Goal: Information Seeking & Learning: Understand process/instructions

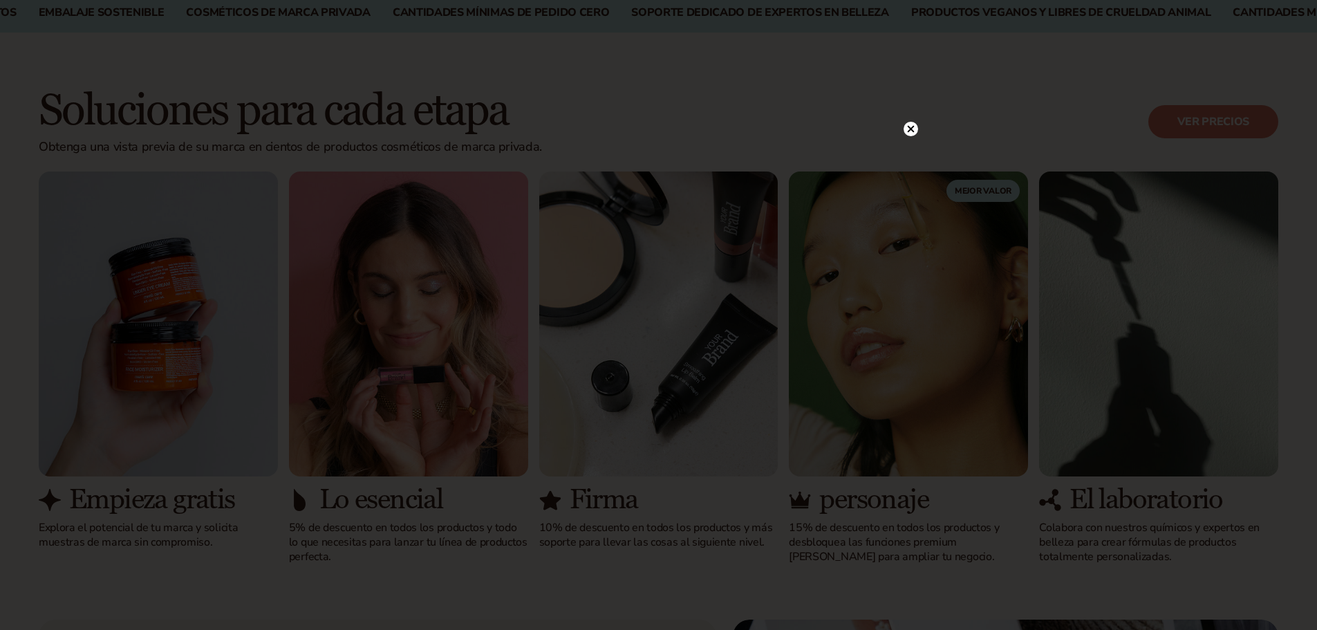
scroll to position [1176, 0]
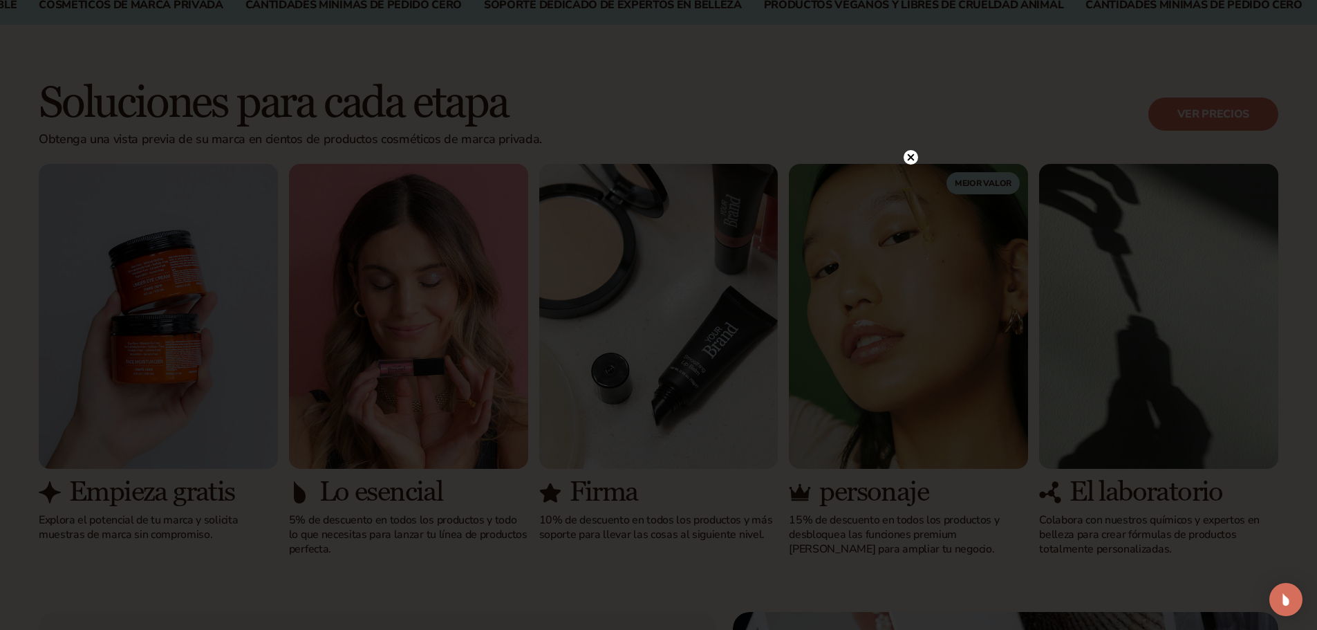
click at [907, 158] on circle at bounding box center [911, 157] width 15 height 15
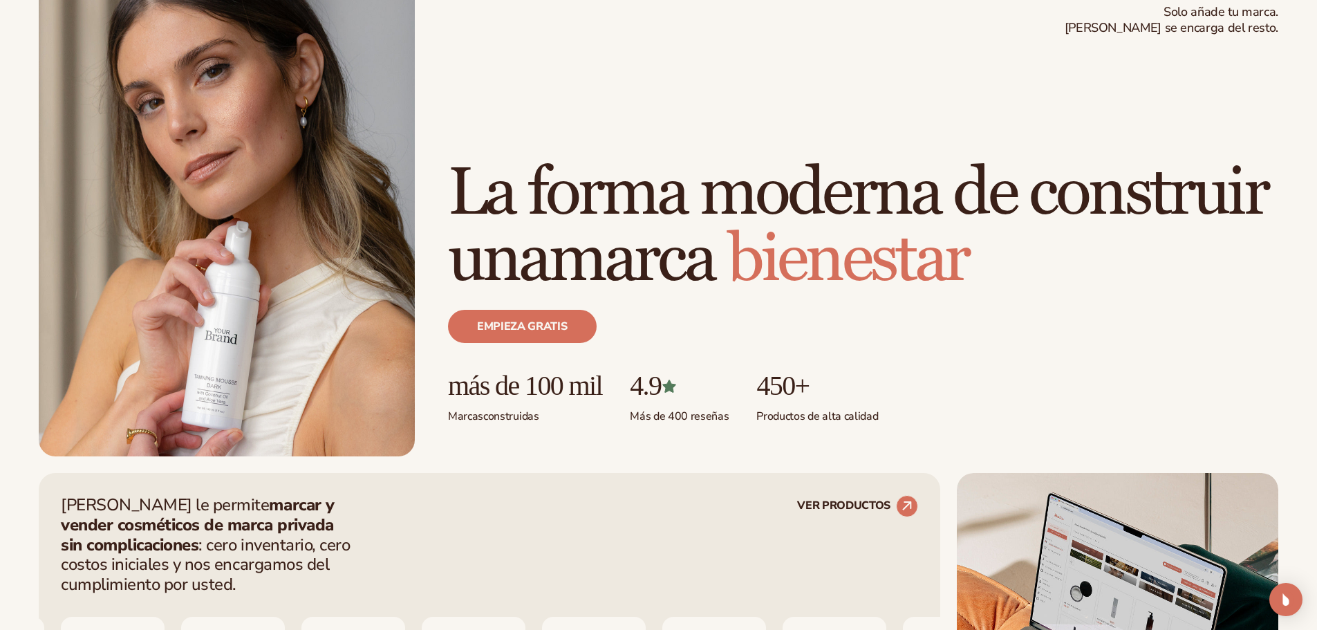
scroll to position [0, 0]
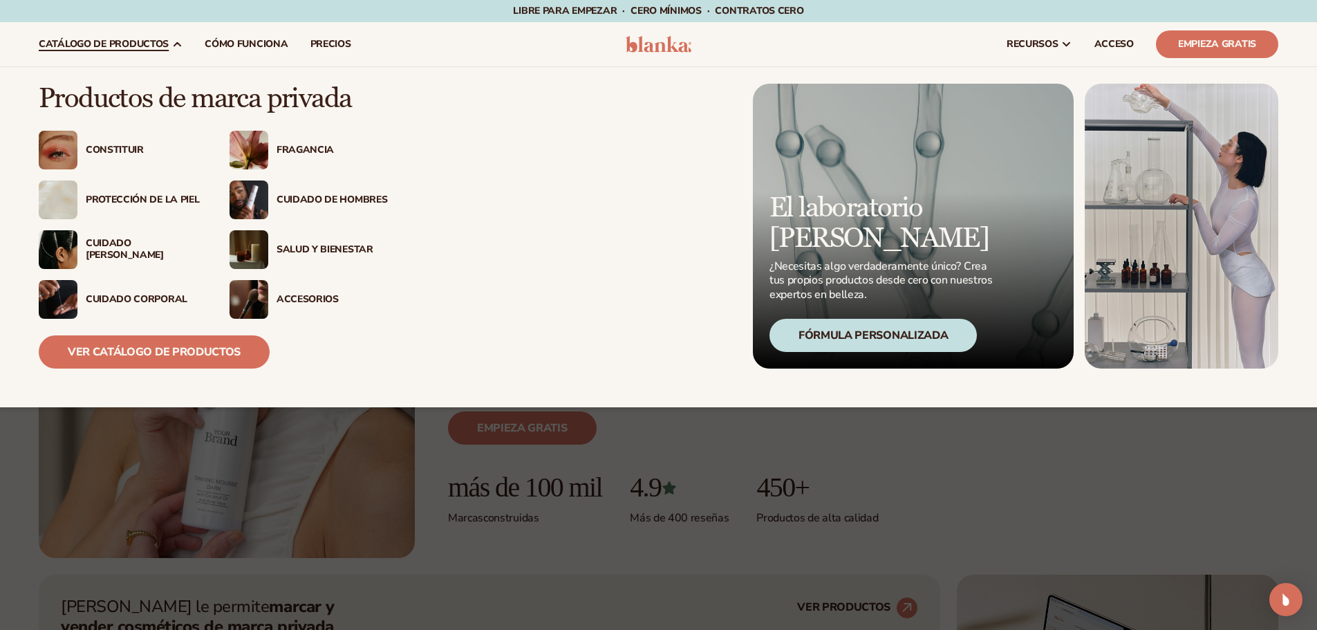
click at [141, 195] on font "Protección de la piel" at bounding box center [142, 199] width 113 height 13
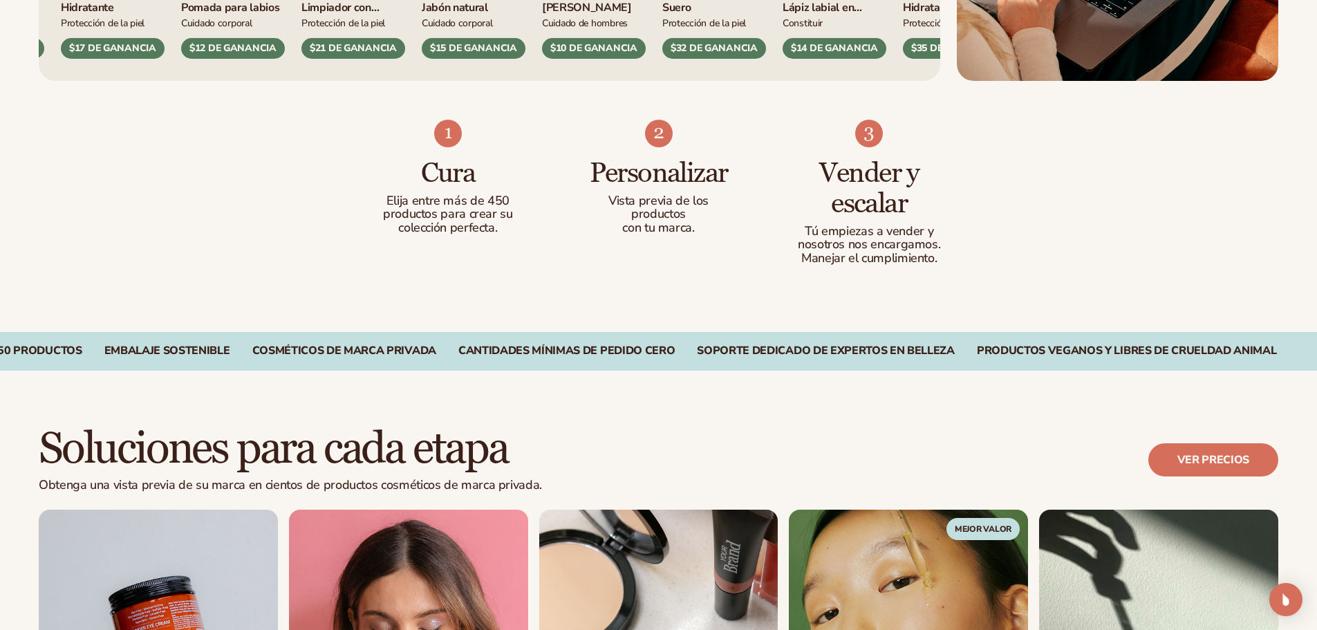
scroll to position [1106, 0]
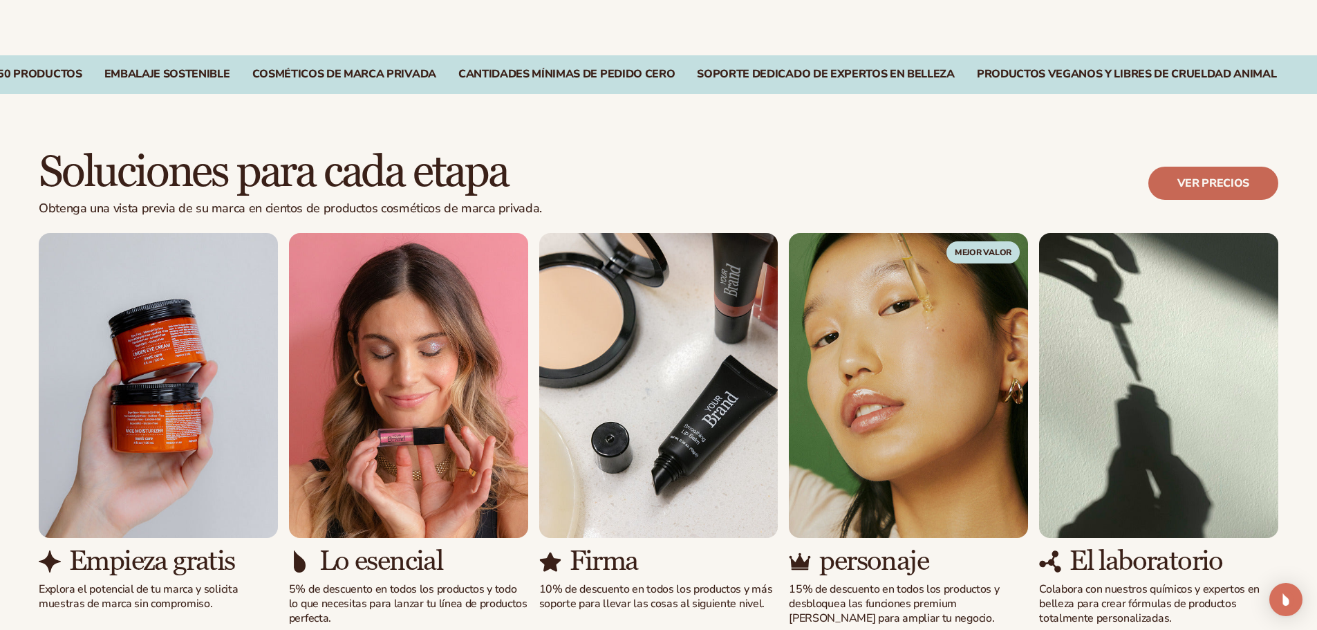
click at [1187, 189] on font "Ver precios" at bounding box center [1214, 183] width 72 height 15
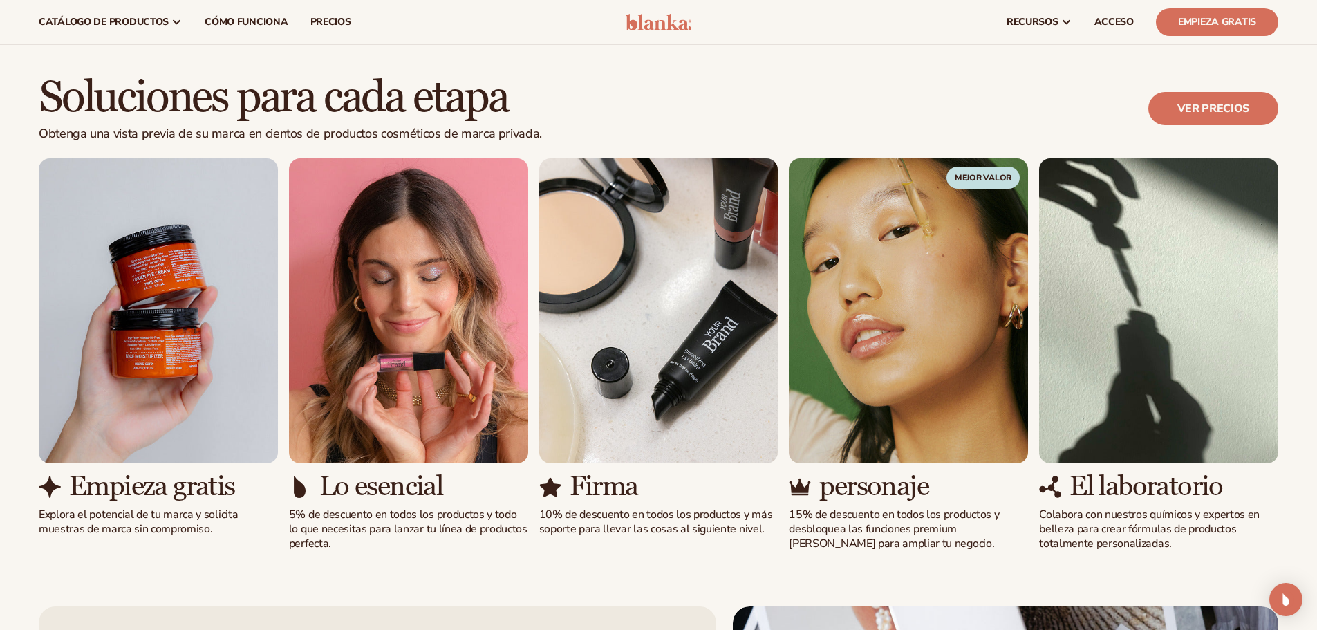
scroll to position [1176, 0]
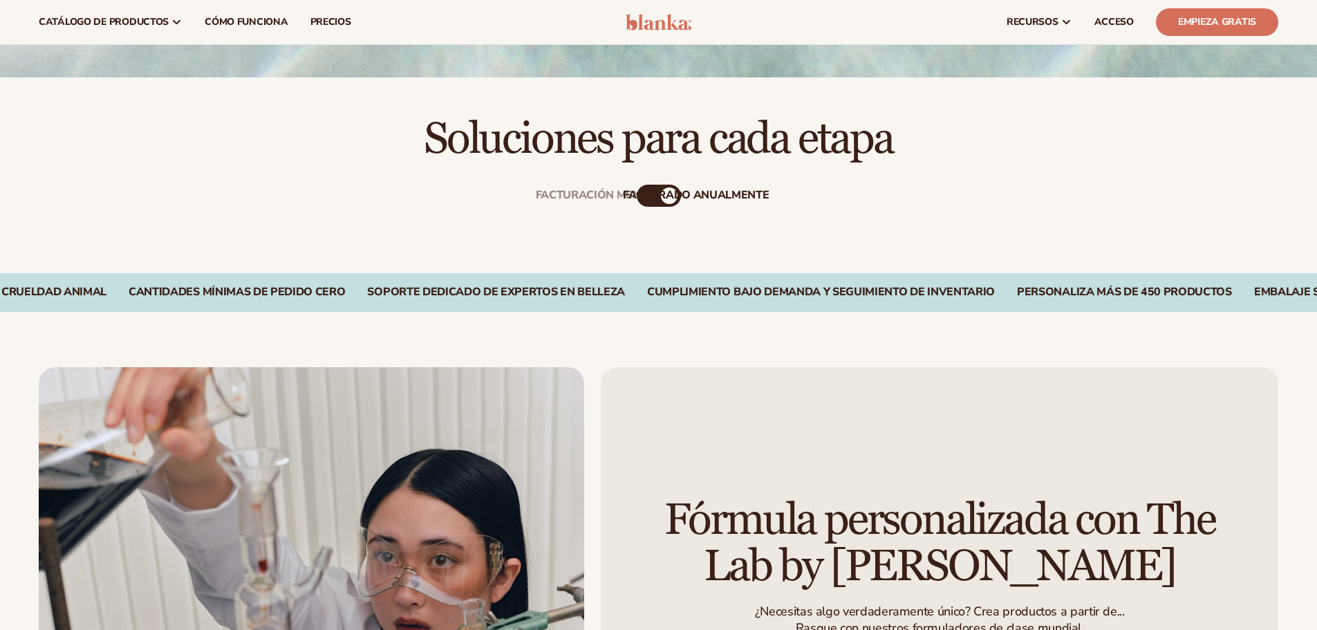
scroll to position [346, 0]
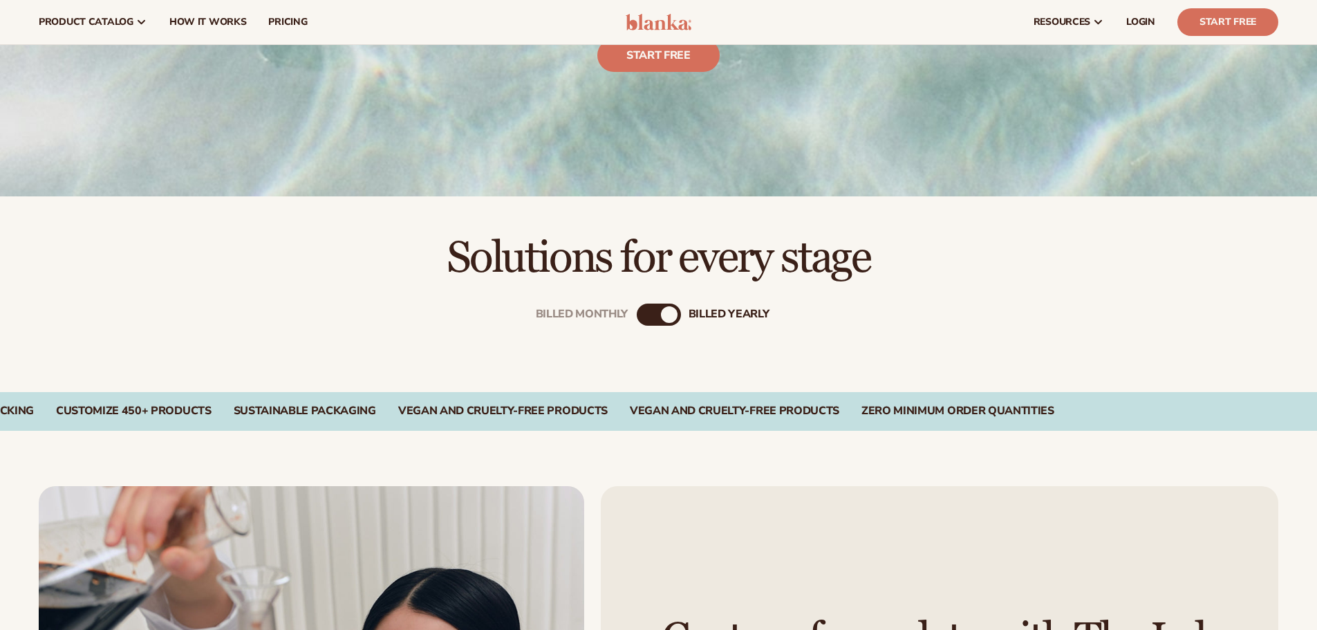
click at [639, 312] on div "Billed Monthly" at bounding box center [645, 314] width 17 height 17
click at [664, 313] on div "Billed Monthly billed Yearly" at bounding box center [659, 315] width 44 height 22
click at [644, 314] on div "Billed Monthly" at bounding box center [648, 314] width 17 height 17
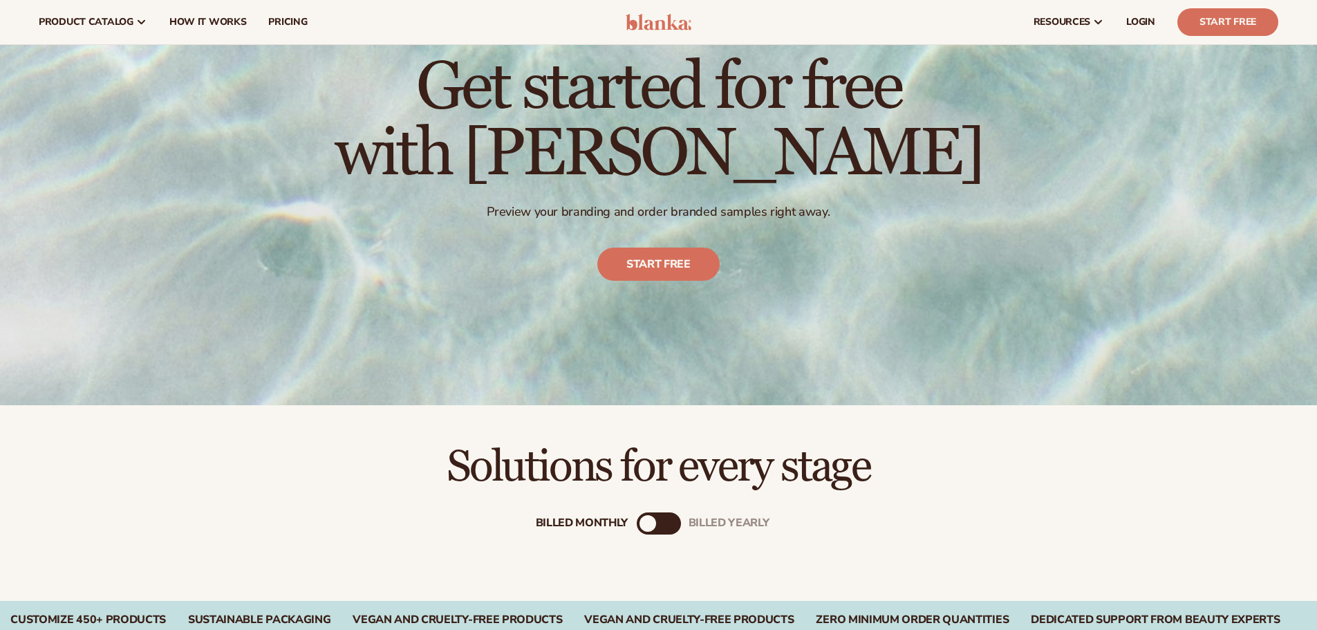
scroll to position [0, 0]
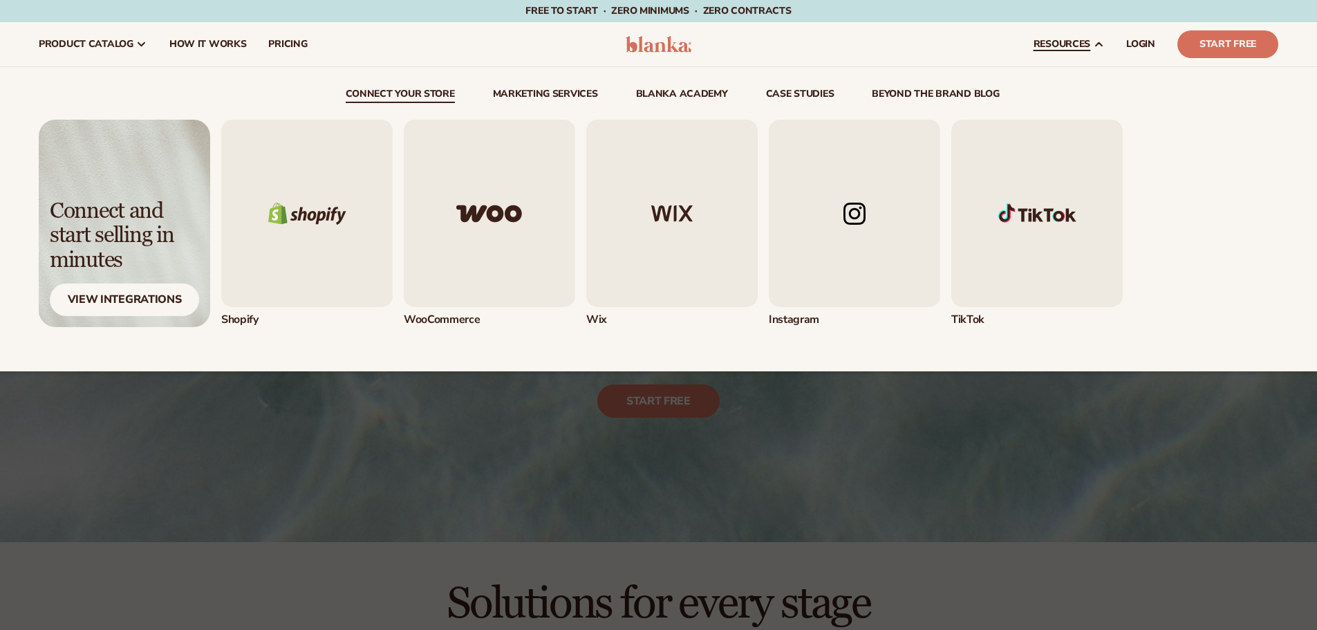
click at [1070, 41] on span "resources" at bounding box center [1062, 44] width 57 height 11
click at [965, 216] on img "5 / 5" at bounding box center [1036, 213] width 171 height 187
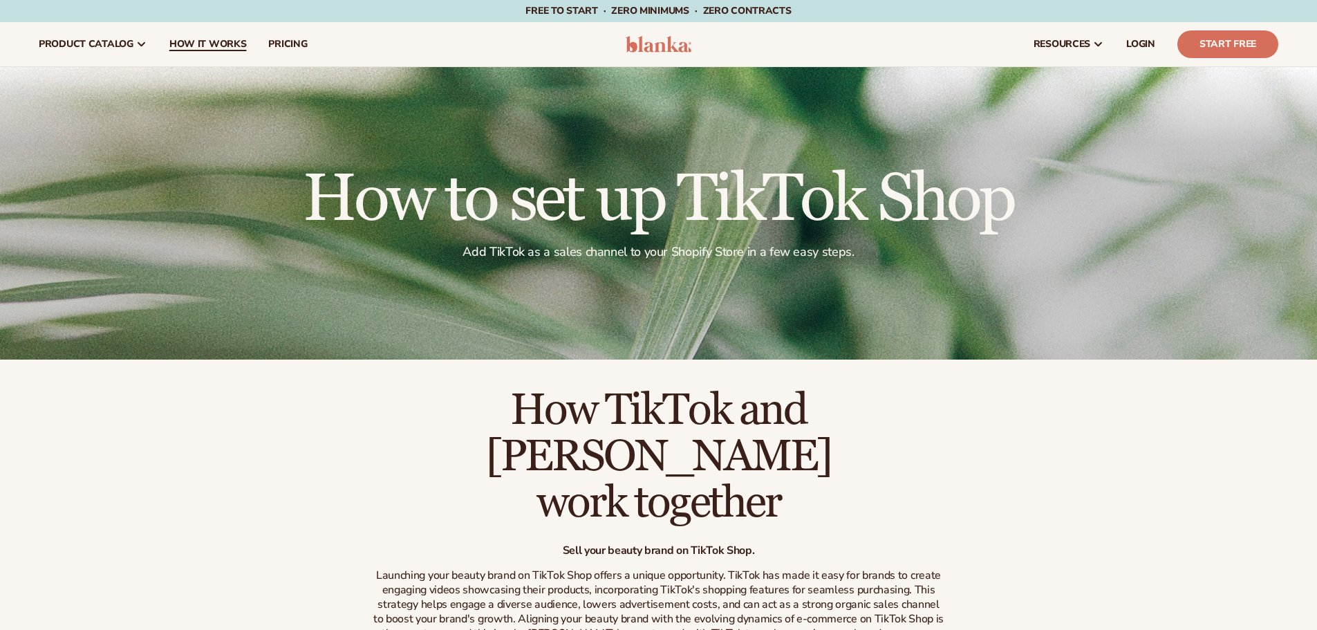
click at [220, 45] on span "How It Works" at bounding box center [207, 44] width 77 height 11
click at [211, 37] on link "How It Works" at bounding box center [208, 44] width 100 height 44
click at [1100, 41] on icon at bounding box center [1098, 44] width 11 height 11
